Goal: Task Accomplishment & Management: Use online tool/utility

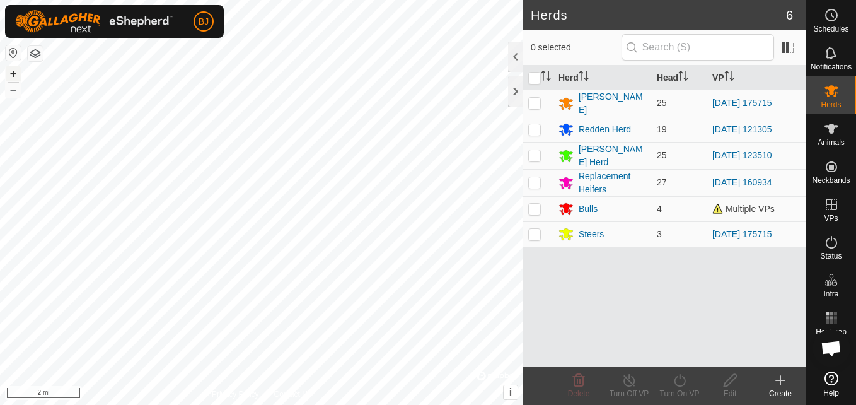
click at [18, 75] on button "+" at bounding box center [13, 73] width 15 height 15
click at [13, 72] on button "+" at bounding box center [13, 73] width 15 height 15
click at [11, 73] on button "+" at bounding box center [13, 73] width 15 height 15
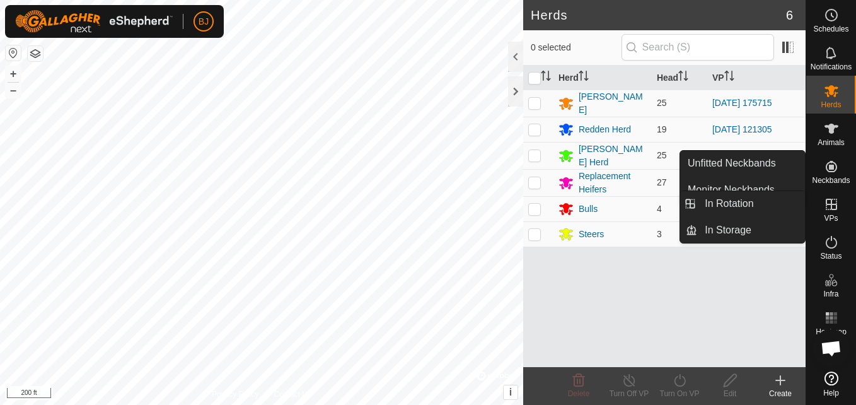
drag, startPoint x: 838, startPoint y: 225, endPoint x: 832, endPoint y: 199, distance: 26.5
click at [832, 199] on icon at bounding box center [831, 204] width 11 height 11
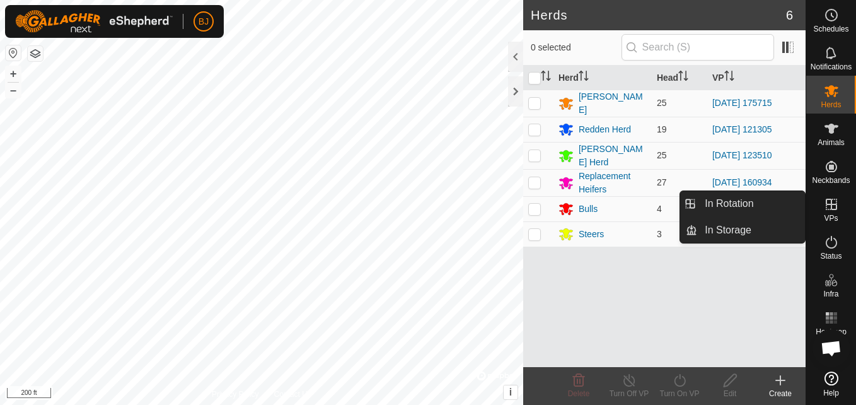
click at [792, 216] on ul "In Rotation In Storage" at bounding box center [742, 217] width 125 height 52
click at [758, 202] on link "In Rotation" at bounding box center [751, 203] width 108 height 25
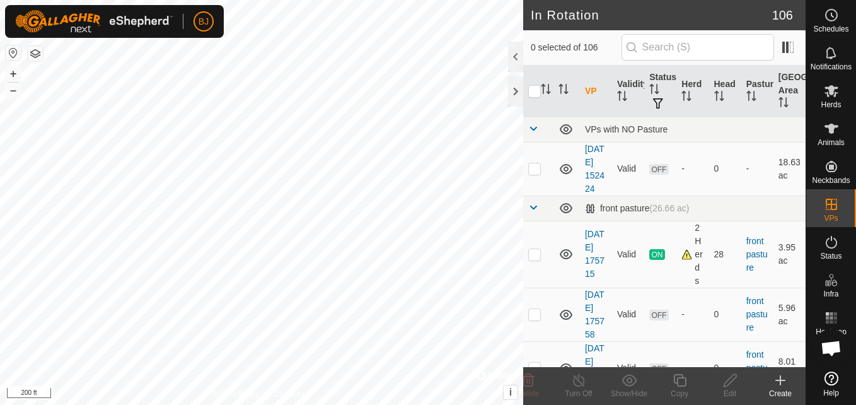
click at [772, 375] on create-svg-icon at bounding box center [780, 380] width 50 height 15
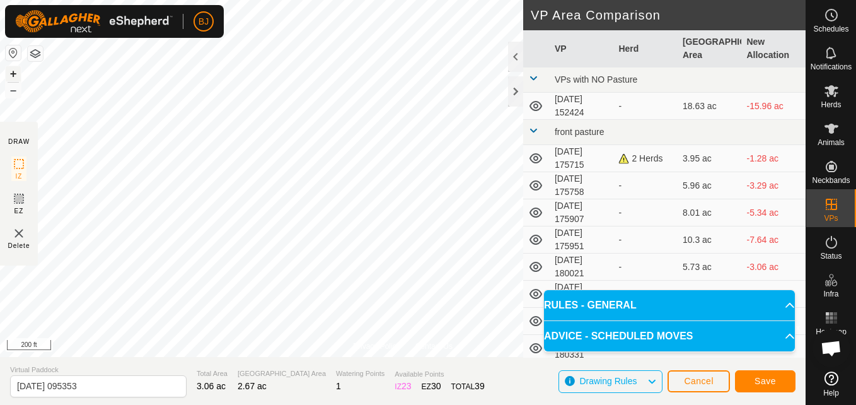
click at [11, 76] on button "+" at bounding box center [13, 73] width 15 height 15
click at [12, 76] on button "+" at bounding box center [13, 73] width 15 height 15
click at [751, 379] on button "Save" at bounding box center [765, 381] width 61 height 22
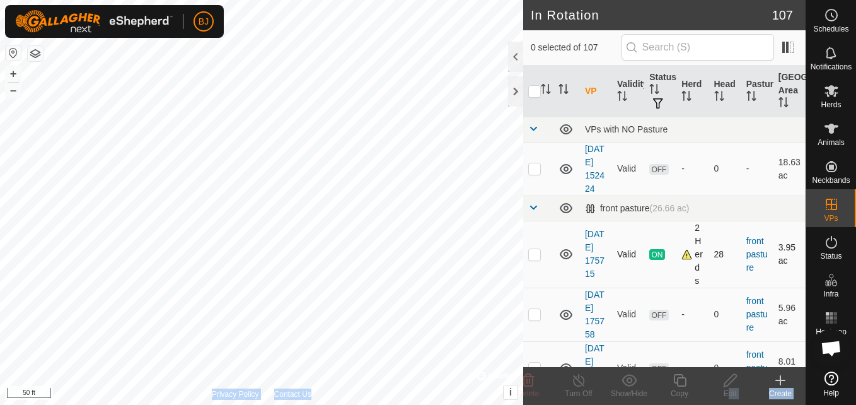
click at [504, 275] on div "In Rotation 107 0 selected of 107 VP Validity Status Herd Head Pasture Grazing …" at bounding box center [403, 202] width 806 height 405
